Goal: Information Seeking & Learning: Understand process/instructions

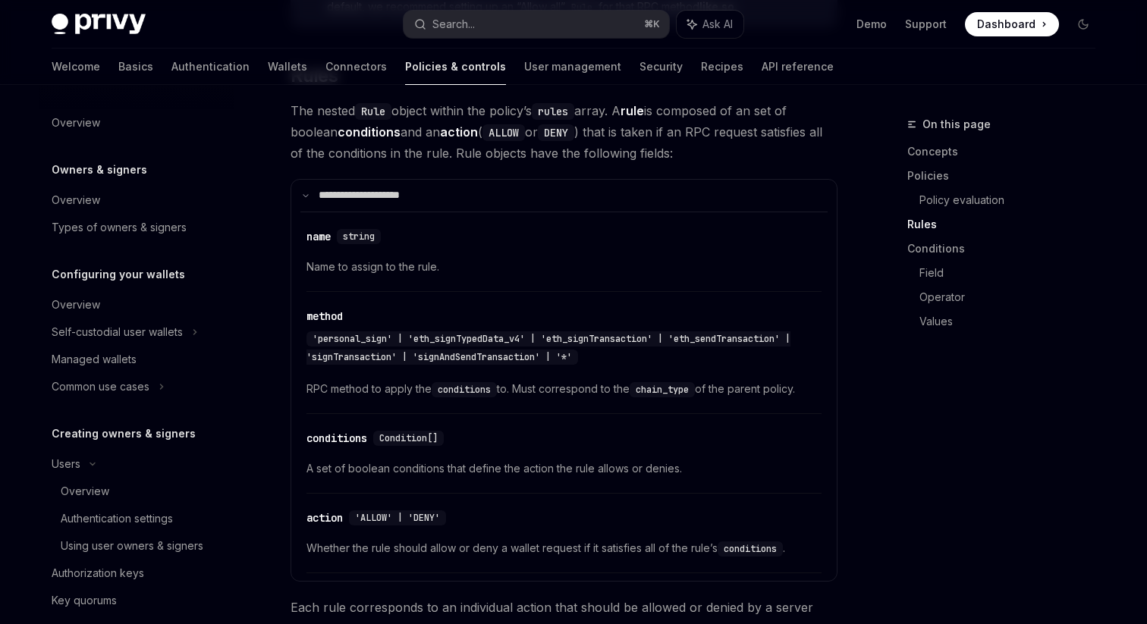
scroll to position [526, 0]
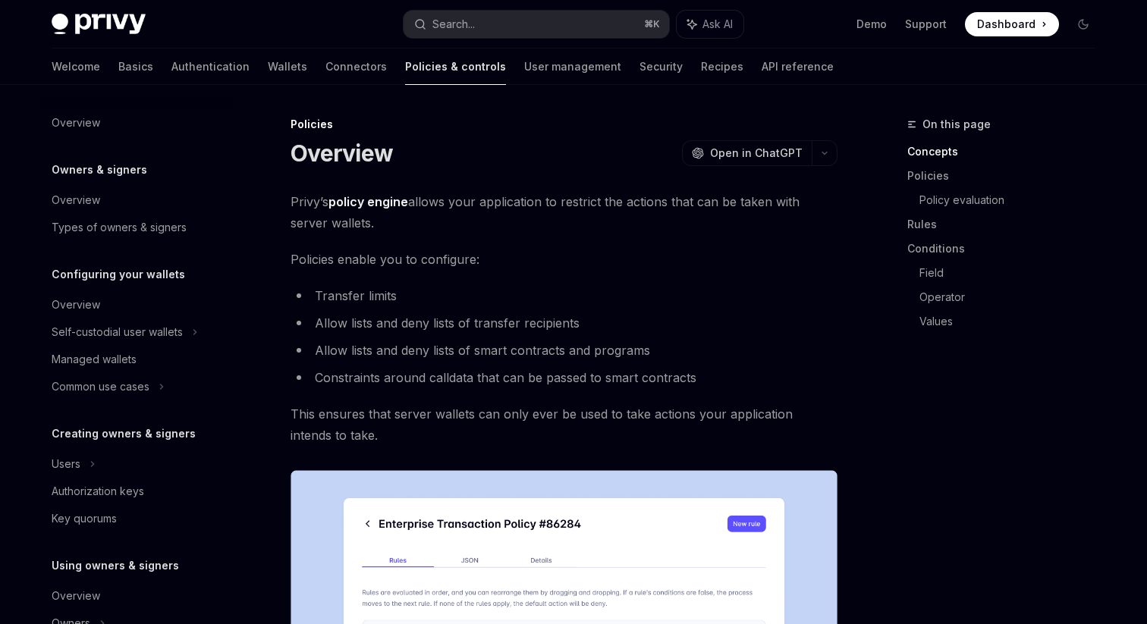
scroll to position [444, 0]
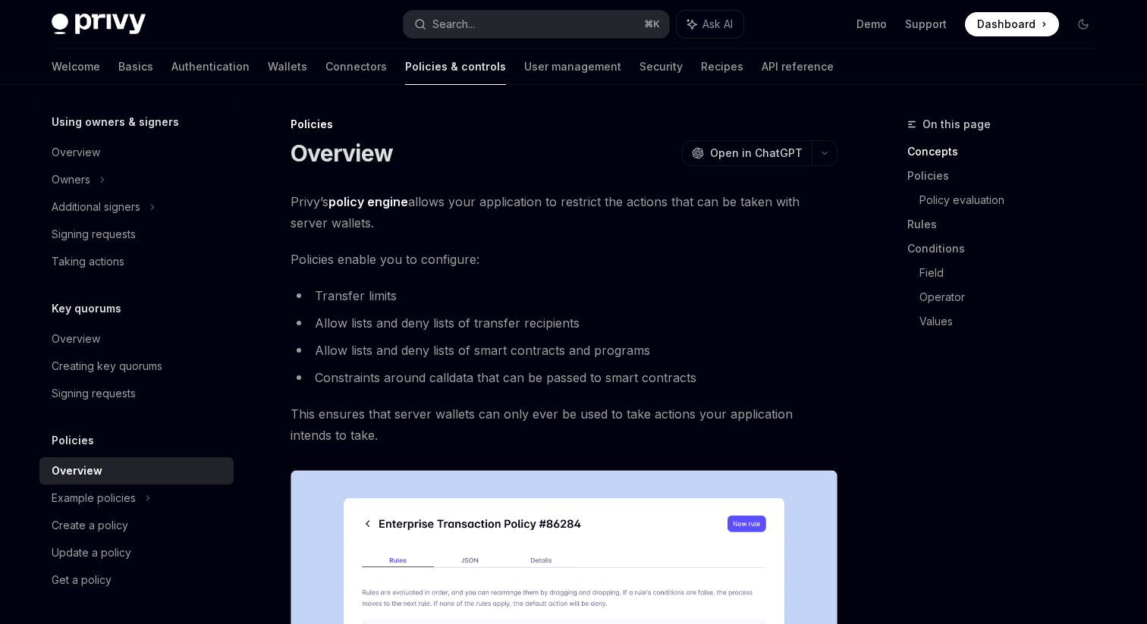
click at [546, 263] on span "Policies enable you to configure:" at bounding box center [563, 259] width 547 height 21
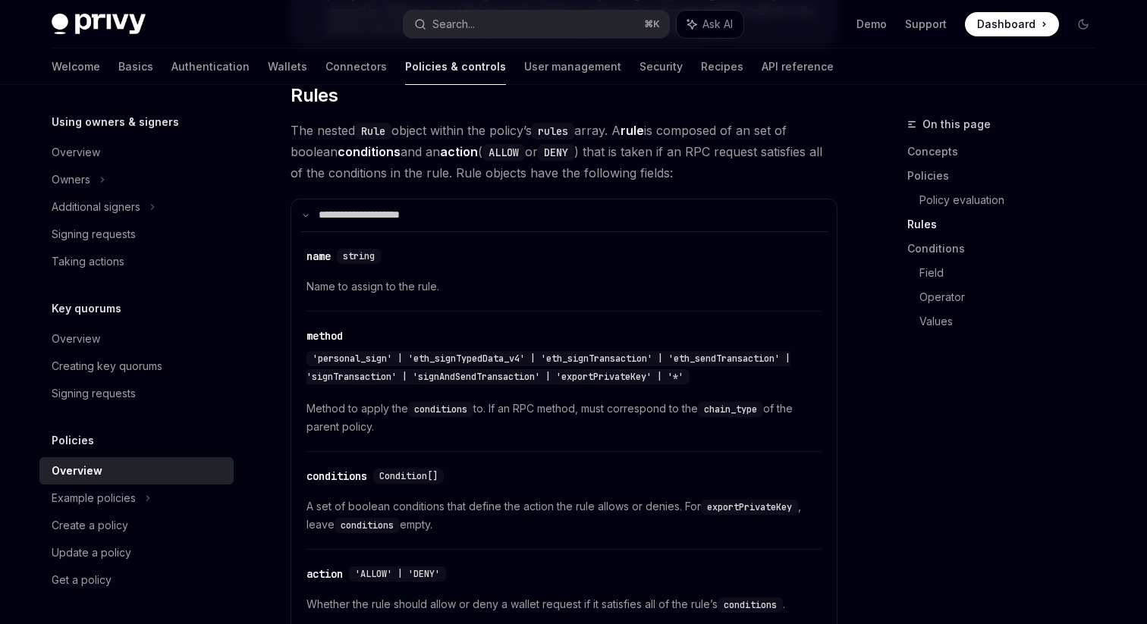
scroll to position [2219, 0]
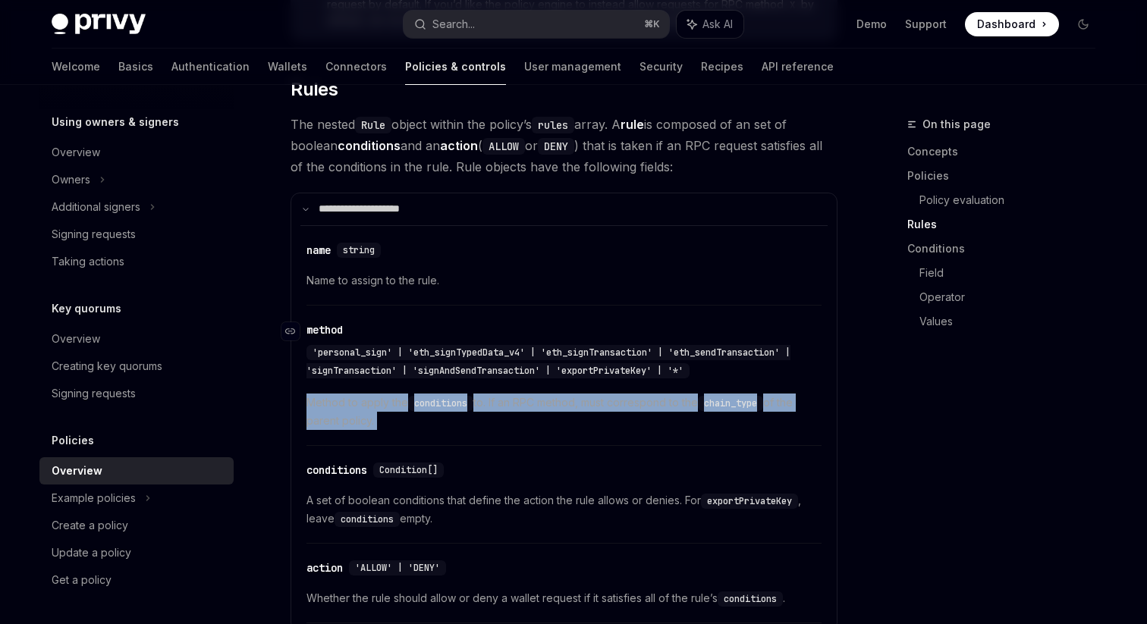
click at [603, 345] on div "'personal_sign' | 'eth_signTypedData_v4' | 'eth_signTransaction' | 'eth_sendTra…" at bounding box center [548, 361] width 484 height 33
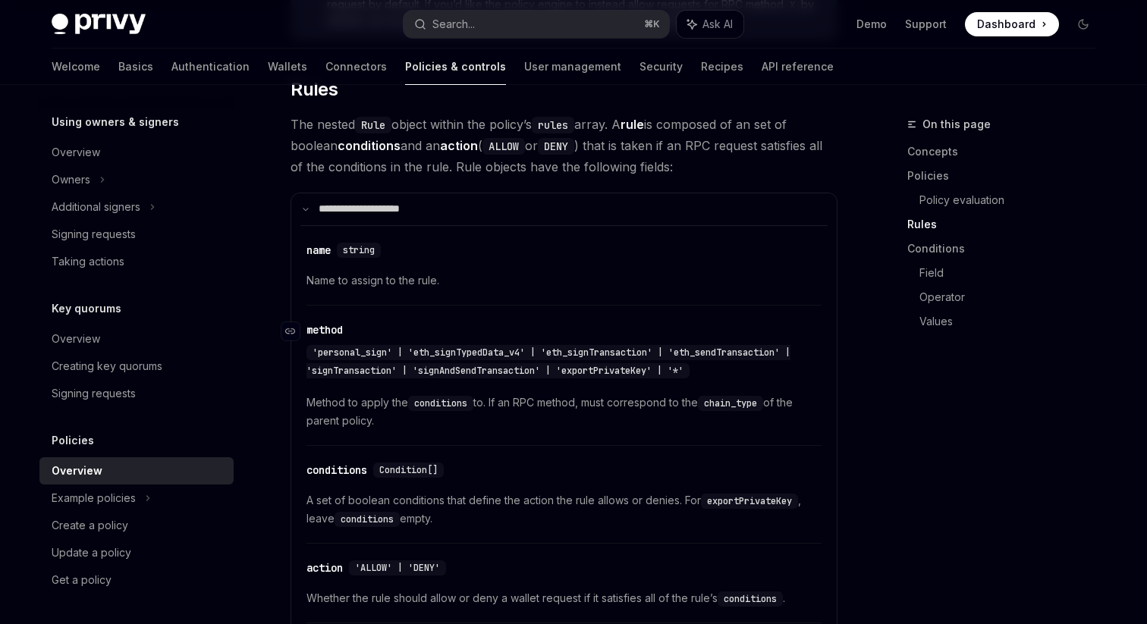
click at [603, 345] on div "'personal_sign' | 'eth_signTypedData_v4' | 'eth_signTransaction' | 'eth_sendTra…" at bounding box center [548, 361] width 484 height 33
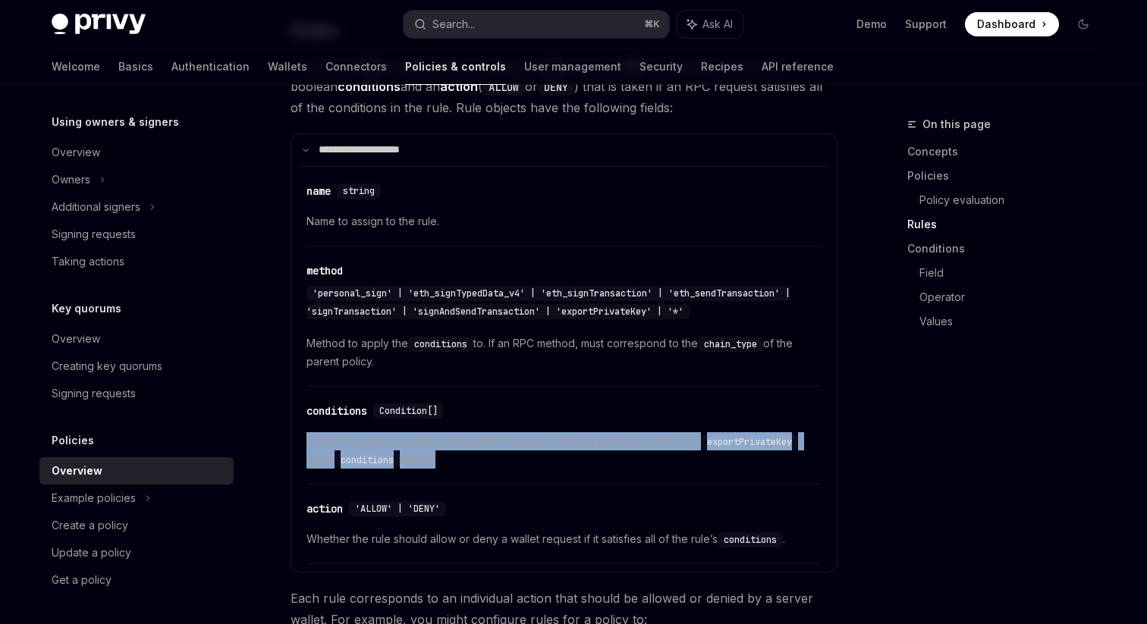
scroll to position [2283, 0]
